Goal: Information Seeking & Learning: Learn about a topic

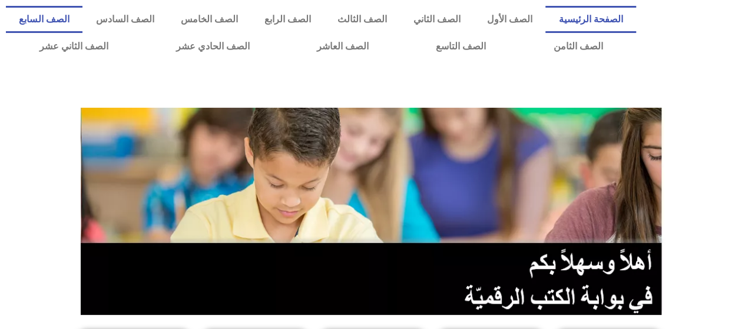
click at [82, 12] on link "الصف السابع" at bounding box center [44, 19] width 77 height 27
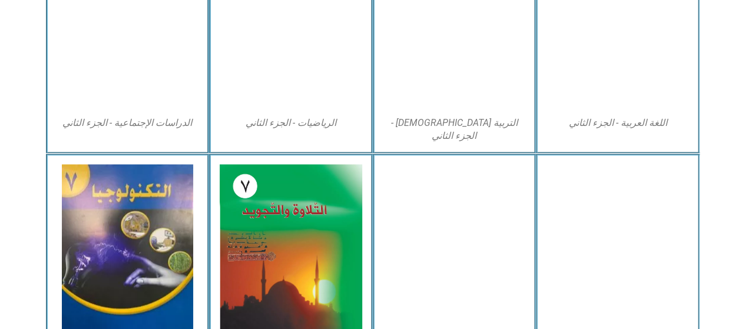
scroll to position [721, 0]
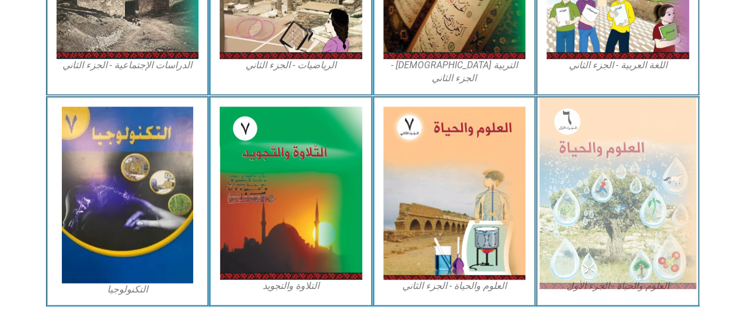
click at [634, 178] on img at bounding box center [618, 193] width 157 height 191
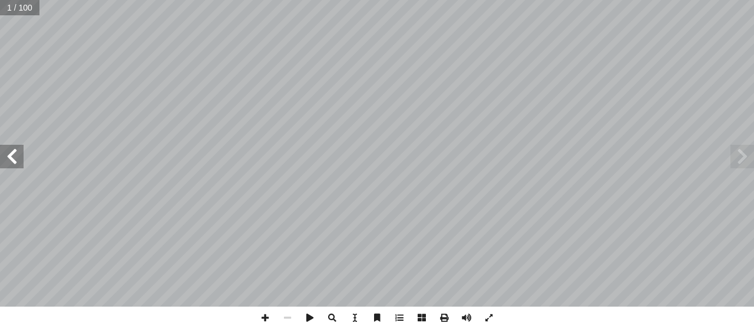
click at [12, 156] on span at bounding box center [12, 157] width 24 height 24
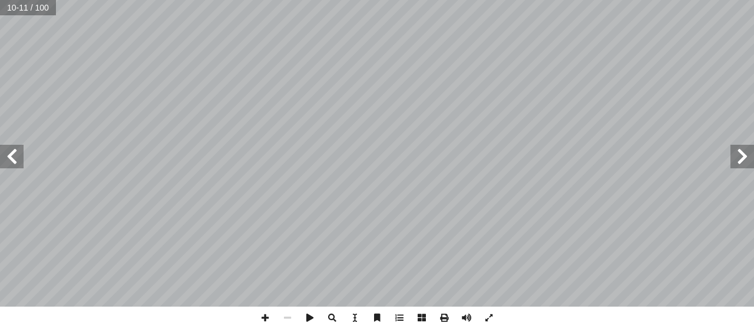
click at [12, 156] on span at bounding box center [12, 157] width 24 height 24
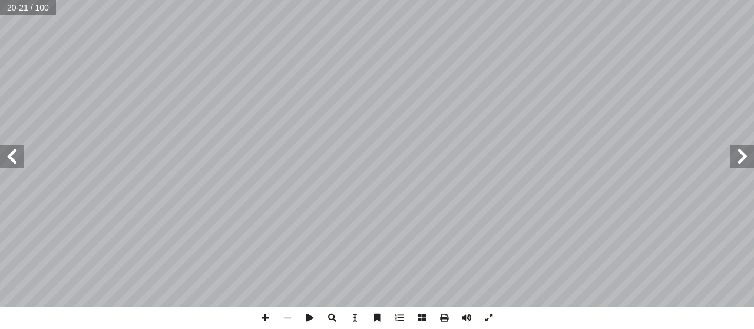
click at [12, 156] on span at bounding box center [12, 157] width 24 height 24
